Goal: Information Seeking & Learning: Learn about a topic

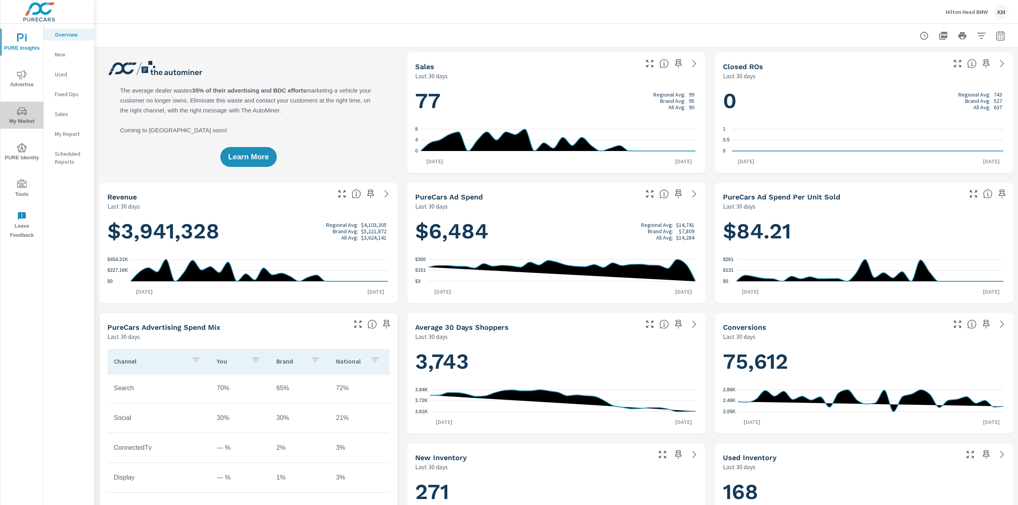
click at [21, 114] on icon "nav menu" at bounding box center [22, 112] width 10 height 10
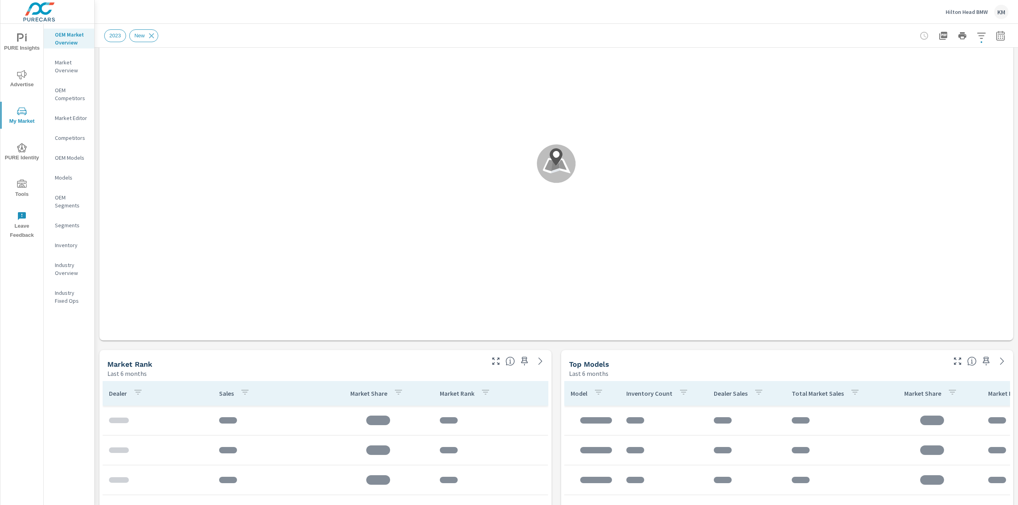
scroll to position [80, 0]
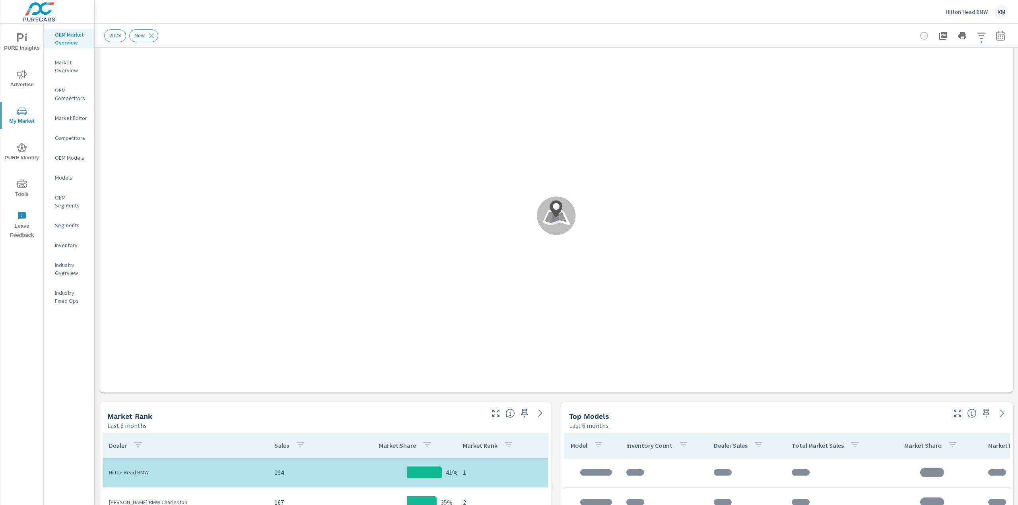
scroll to position [40, 0]
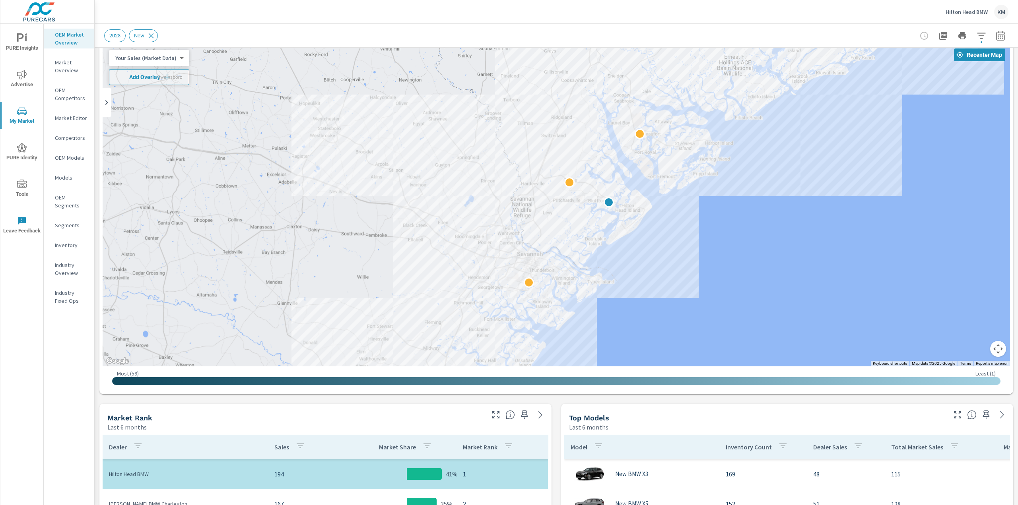
drag, startPoint x: 663, startPoint y: 267, endPoint x: 717, endPoint y: 279, distance: 54.9
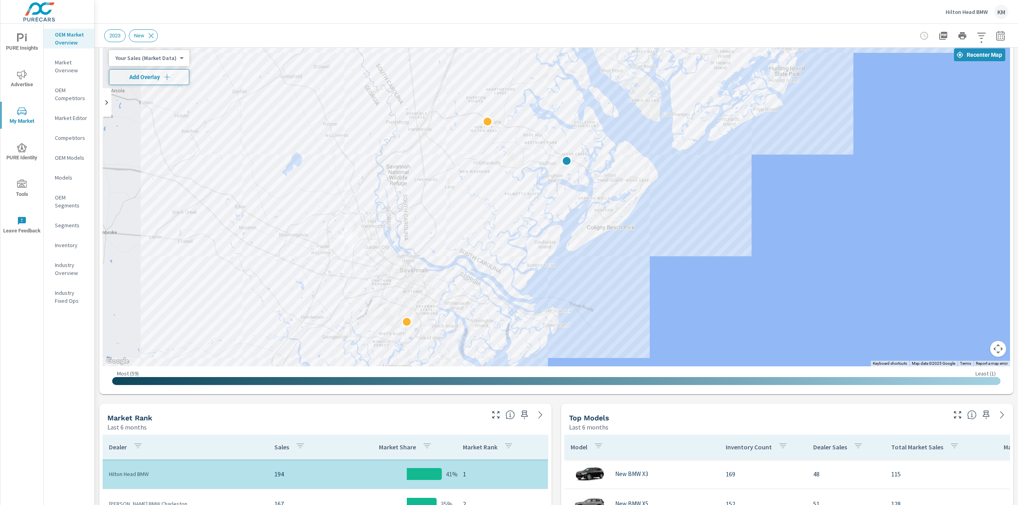
drag, startPoint x: 651, startPoint y: 284, endPoint x: 694, endPoint y: 326, distance: 59.9
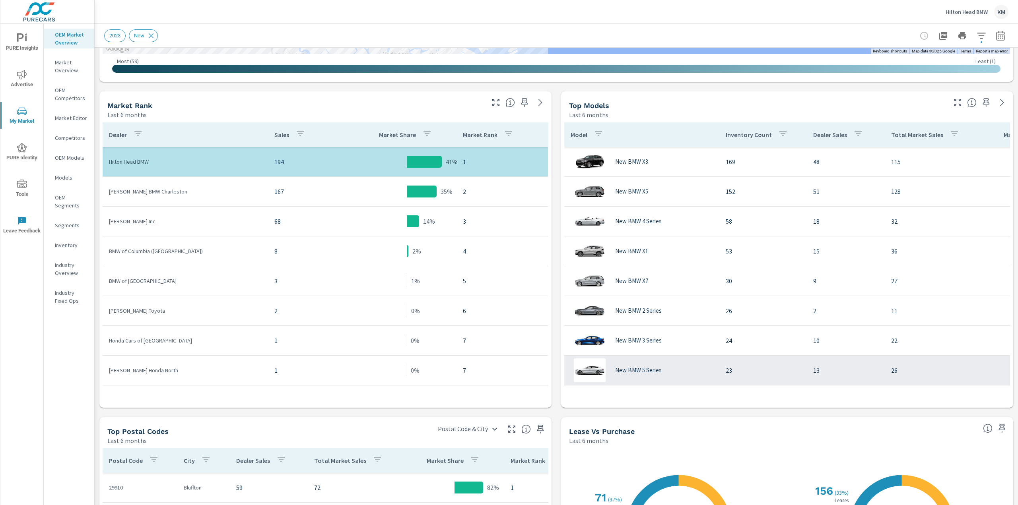
scroll to position [358, 0]
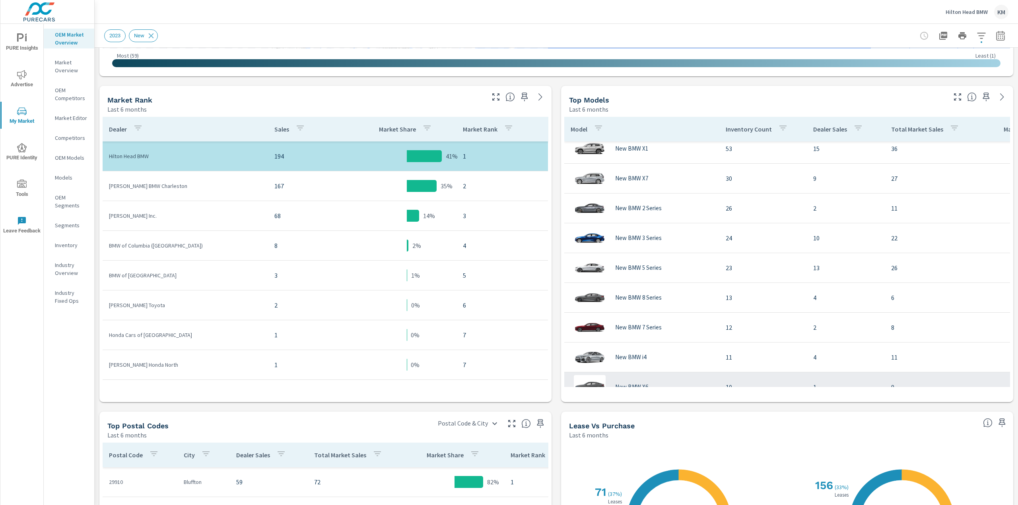
scroll to position [119, 0]
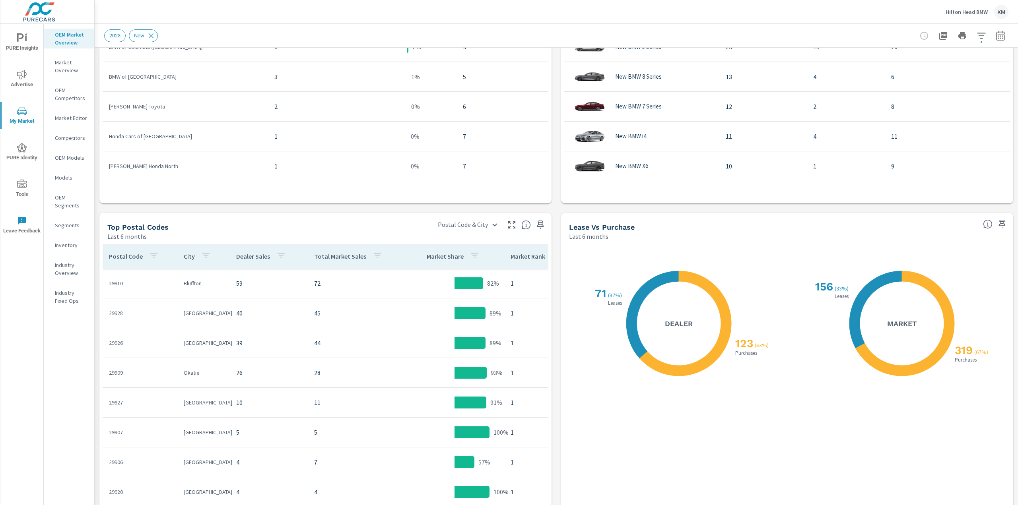
scroll to position [586, 0]
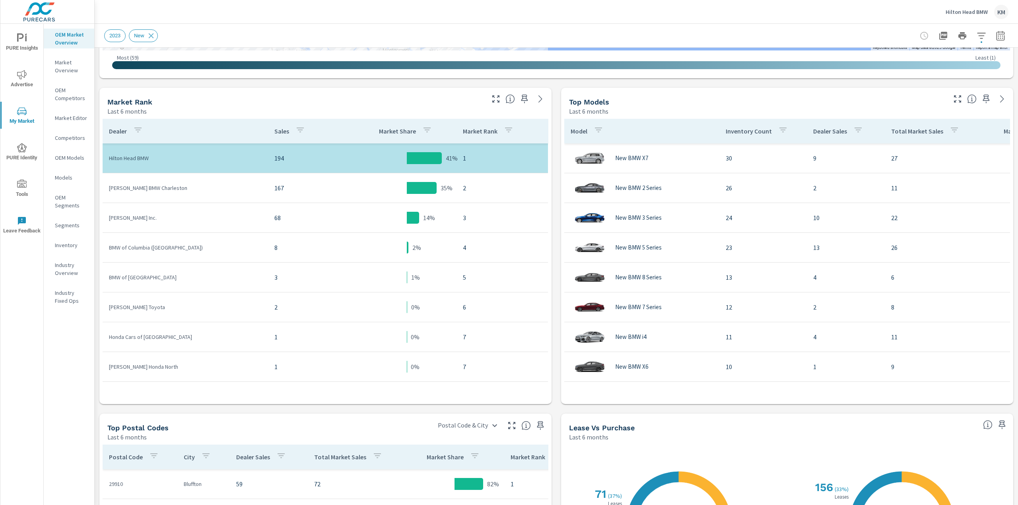
scroll to position [347, 0]
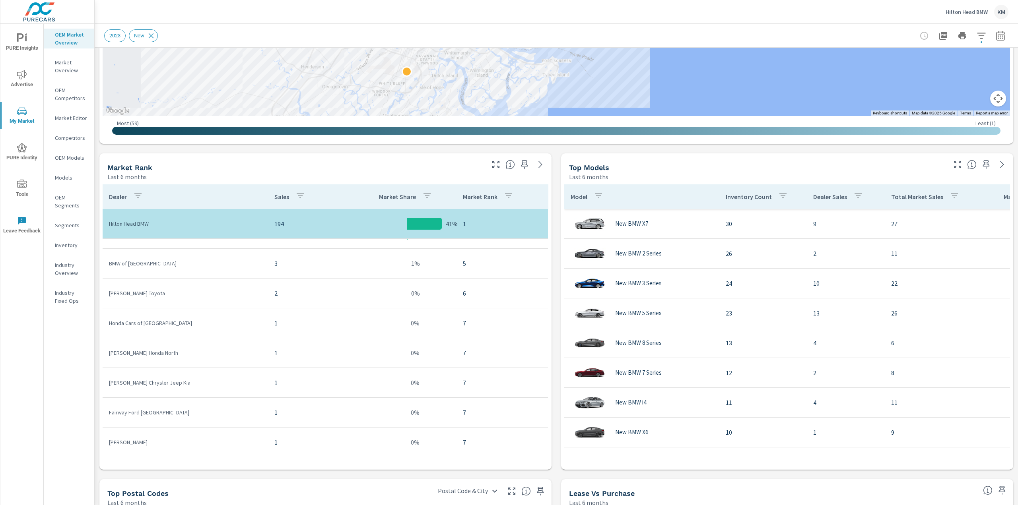
scroll to position [387, 0]
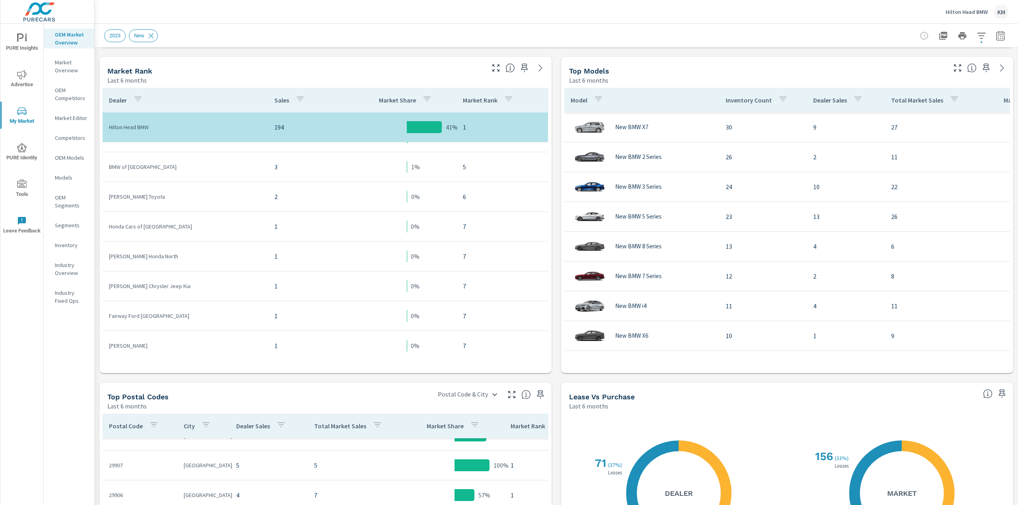
scroll to position [119, 0]
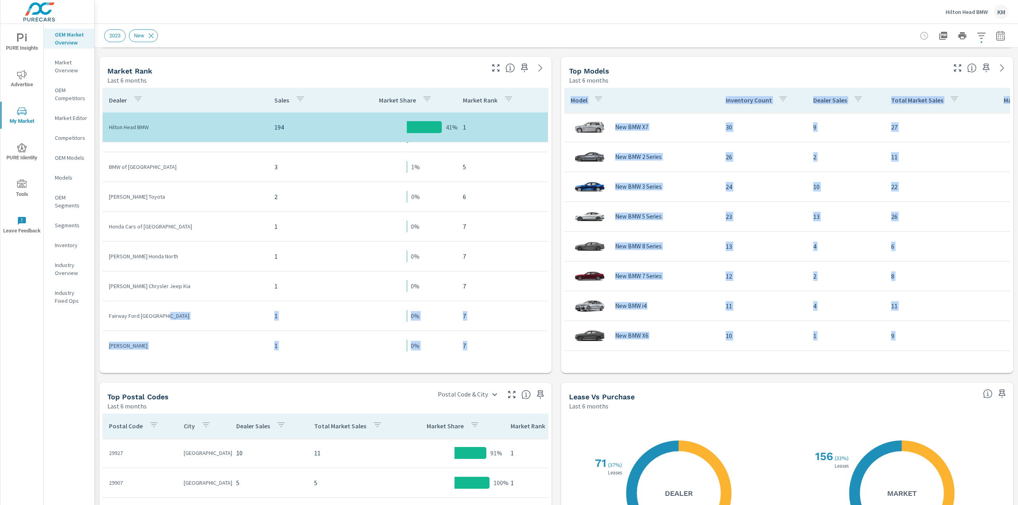
drag, startPoint x: 238, startPoint y: 384, endPoint x: 209, endPoint y: 358, distance: 39.1
click at [237, 330] on div "Market View Last 6 months ← Move left → Move right ↑ Move up ↓ Move down + Zoom…" at bounding box center [556, 183] width 923 height 1044
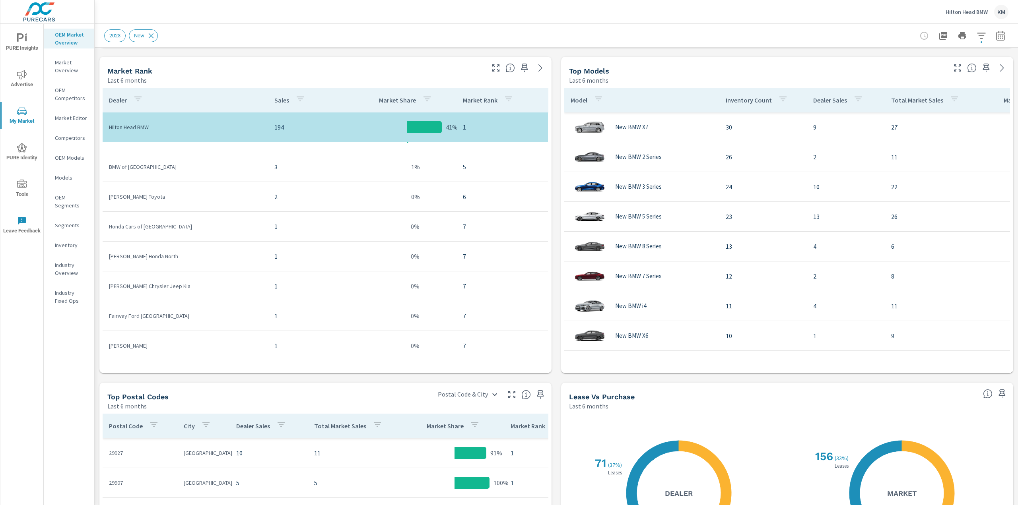
click at [67, 401] on div "OEM Market Overview Market Overview OEM Competitors Market Editor Competitors O…" at bounding box center [69, 265] width 51 height 482
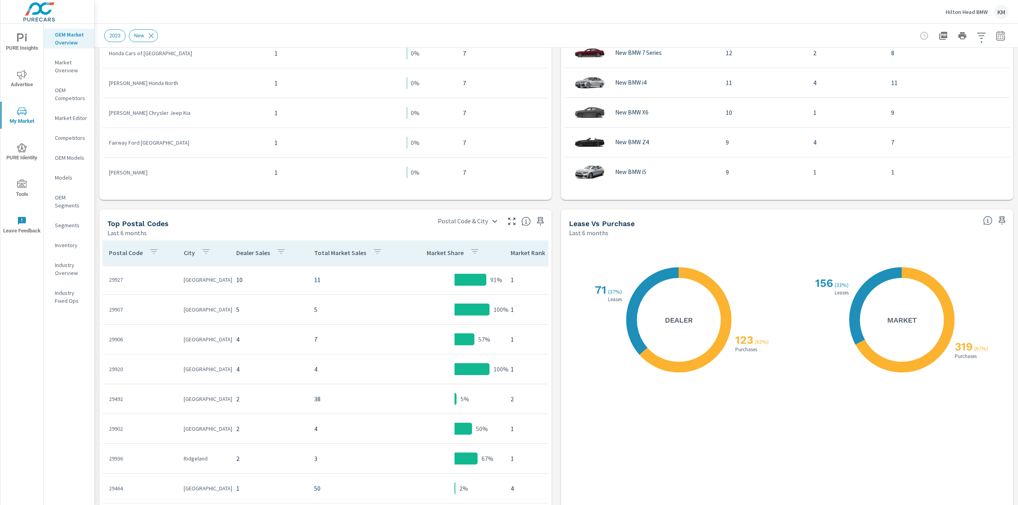
scroll to position [586, 0]
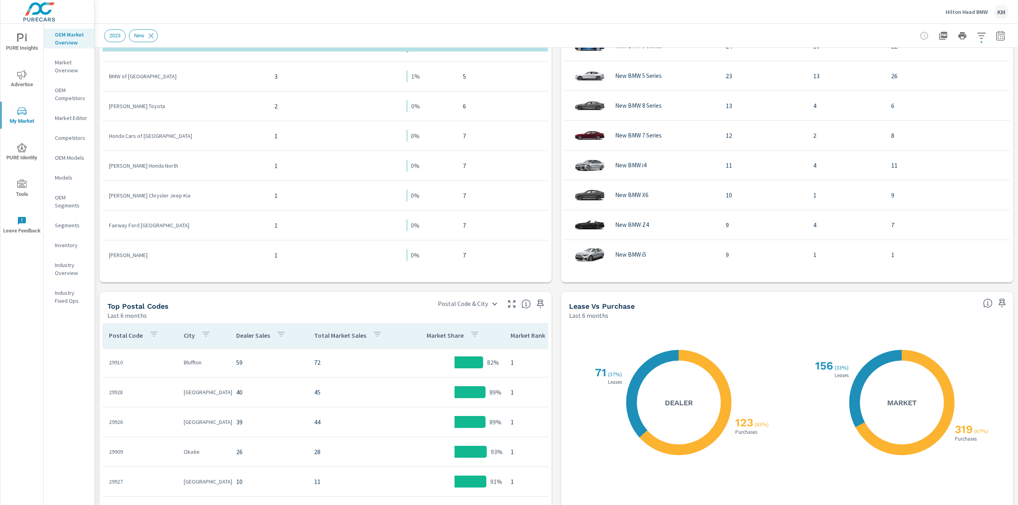
scroll to position [467, 0]
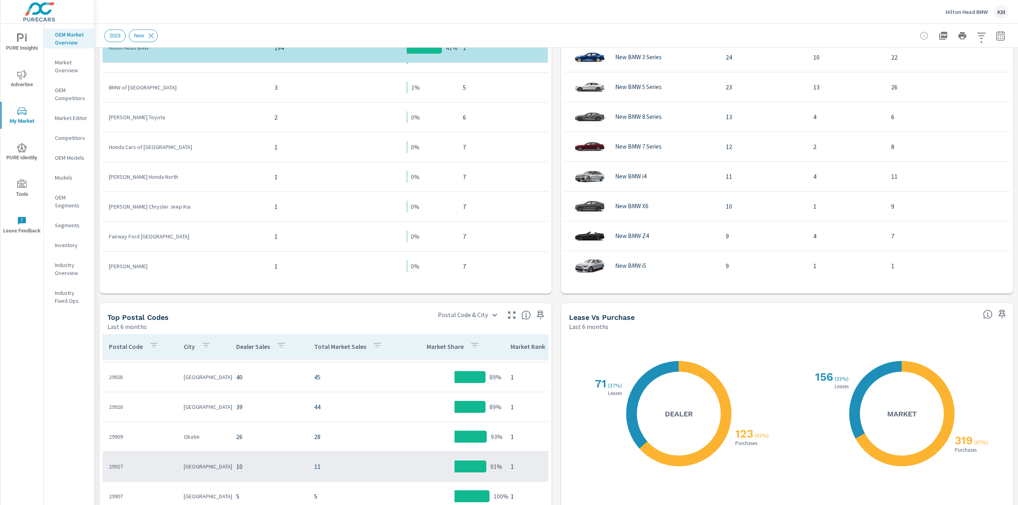
scroll to position [40, 0]
